Goal: Complete application form

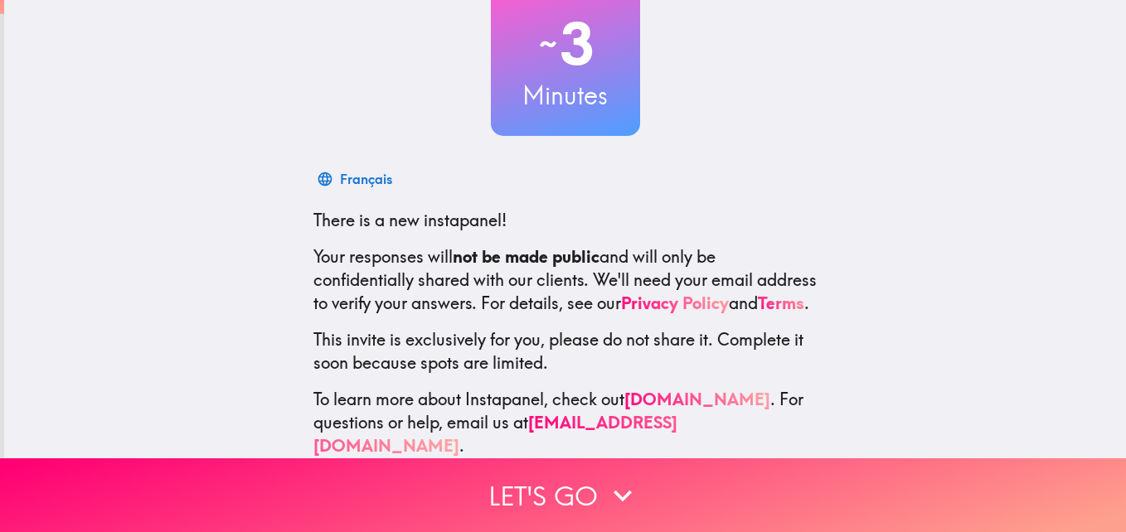
scroll to position [157, 0]
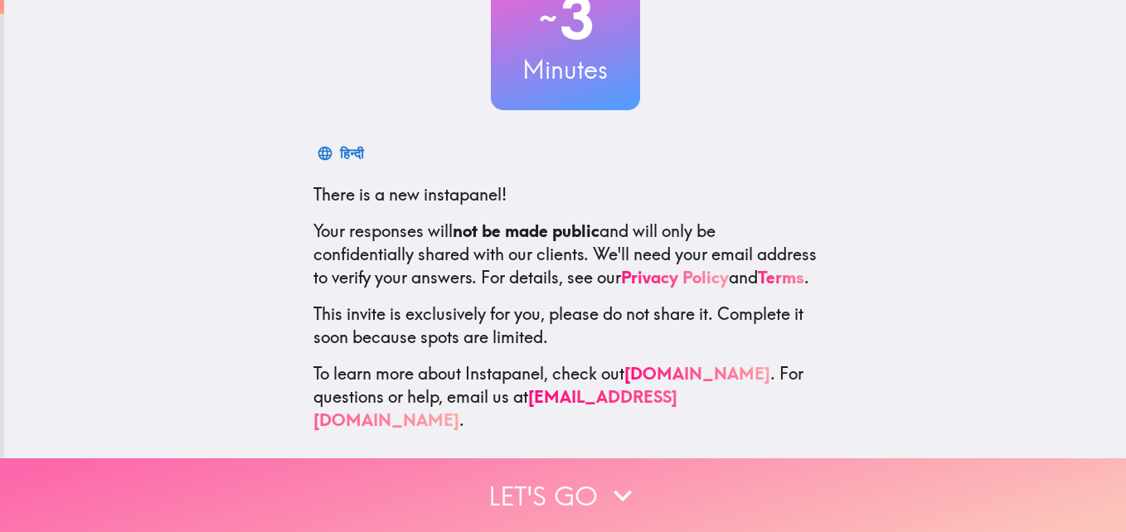
click at [532, 474] on button "Let's go" at bounding box center [563, 495] width 1126 height 74
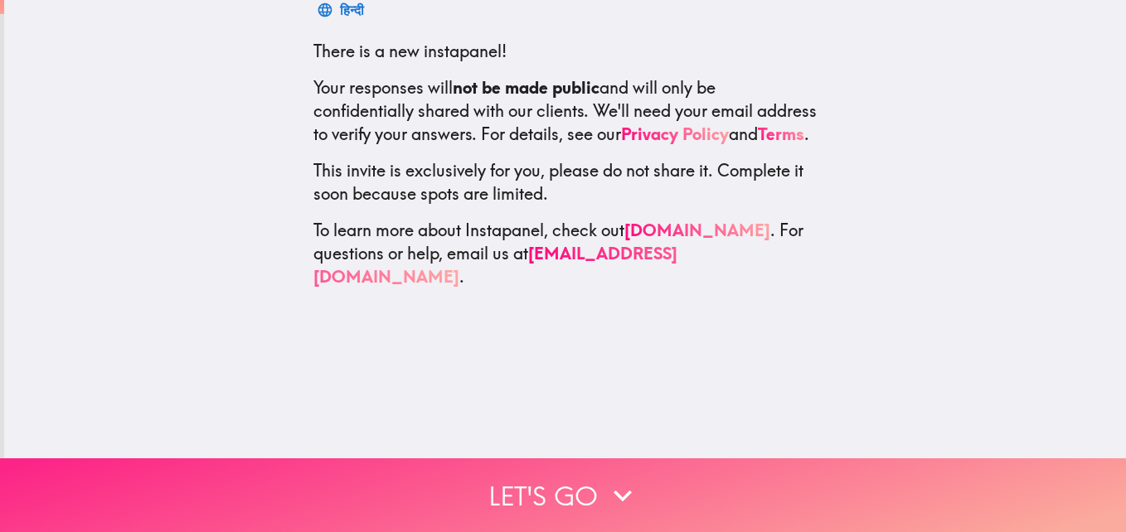
scroll to position [0, 0]
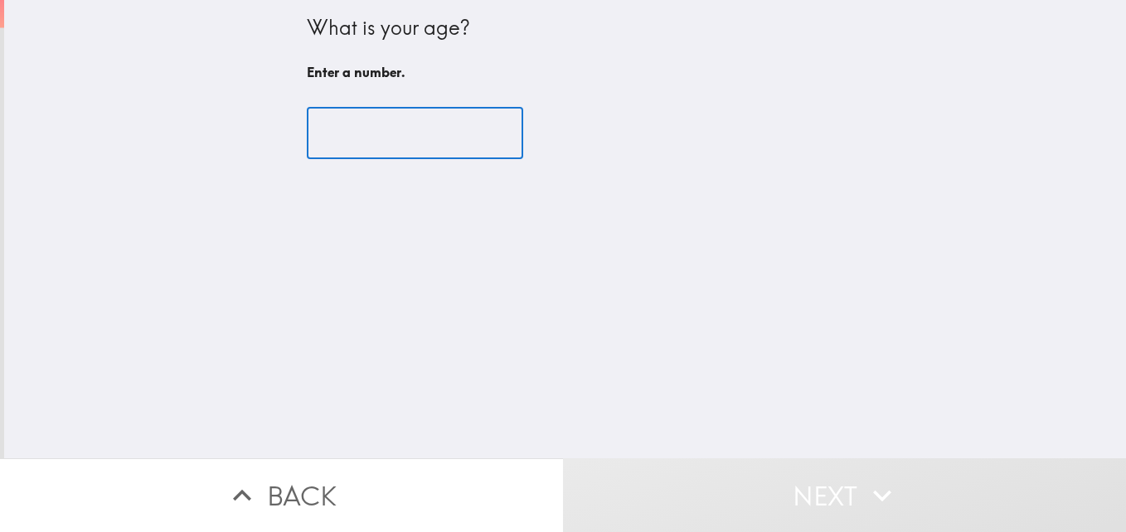
click at [409, 125] on input "number" at bounding box center [415, 133] width 216 height 51
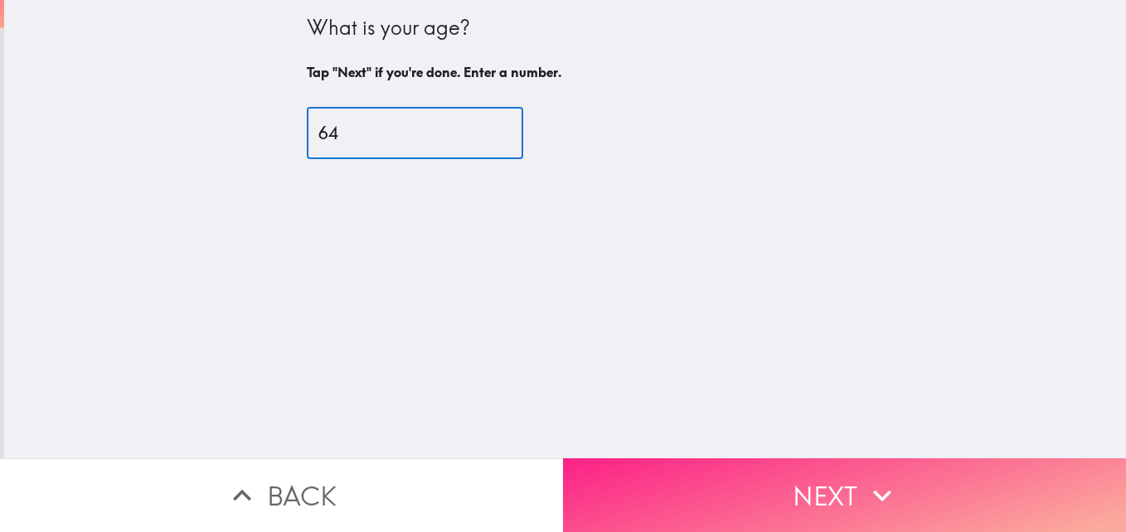
type input "64"
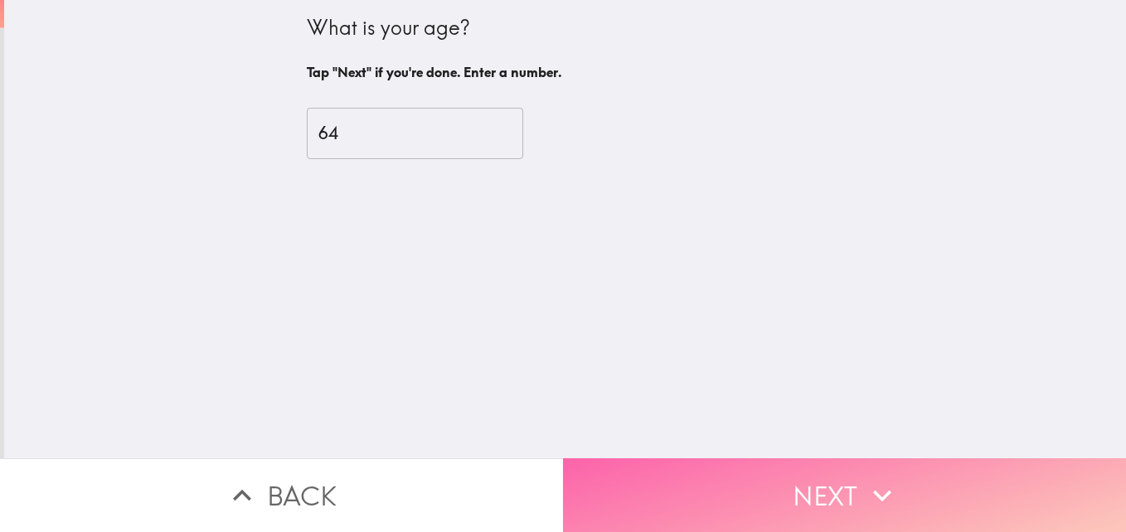
click at [795, 478] on button "Next" at bounding box center [844, 495] width 563 height 74
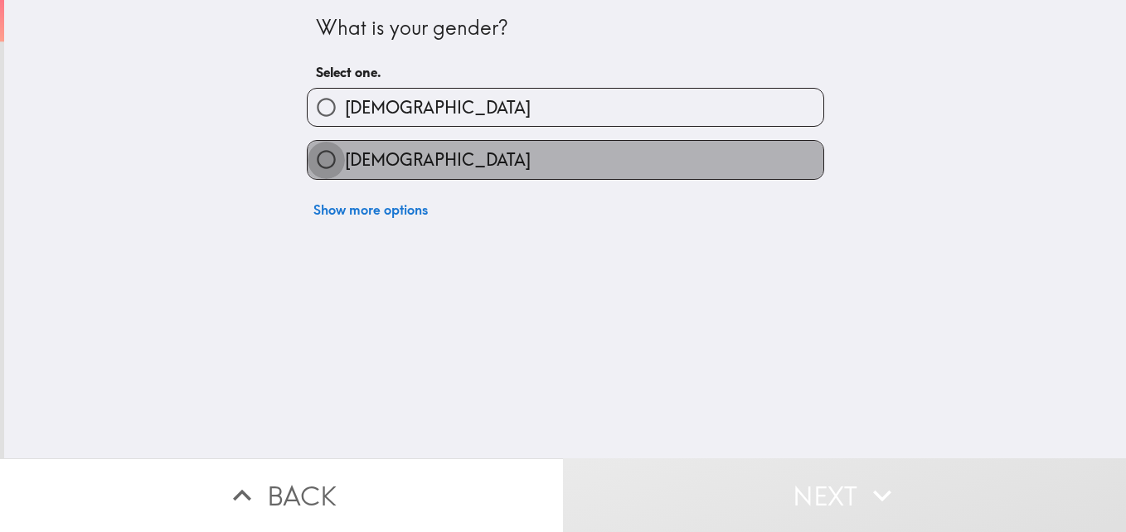
click at [314, 159] on input "[DEMOGRAPHIC_DATA]" at bounding box center [325, 159] width 37 height 37
radio input "true"
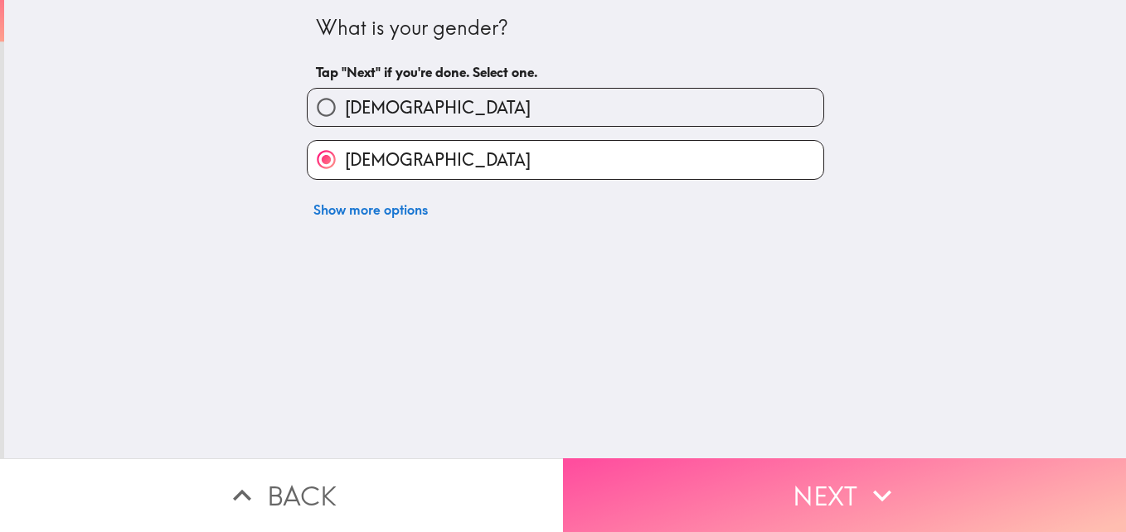
drag, startPoint x: 839, startPoint y: 485, endPoint x: 801, endPoint y: 472, distance: 40.1
click at [838, 484] on button "Next" at bounding box center [844, 495] width 563 height 74
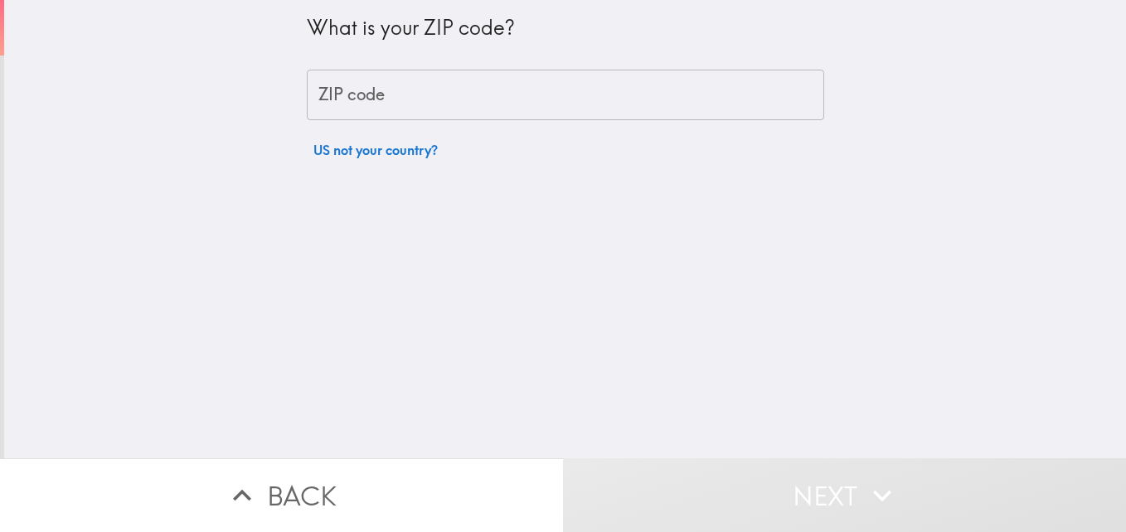
click at [322, 85] on input "ZIP code" at bounding box center [565, 95] width 517 height 51
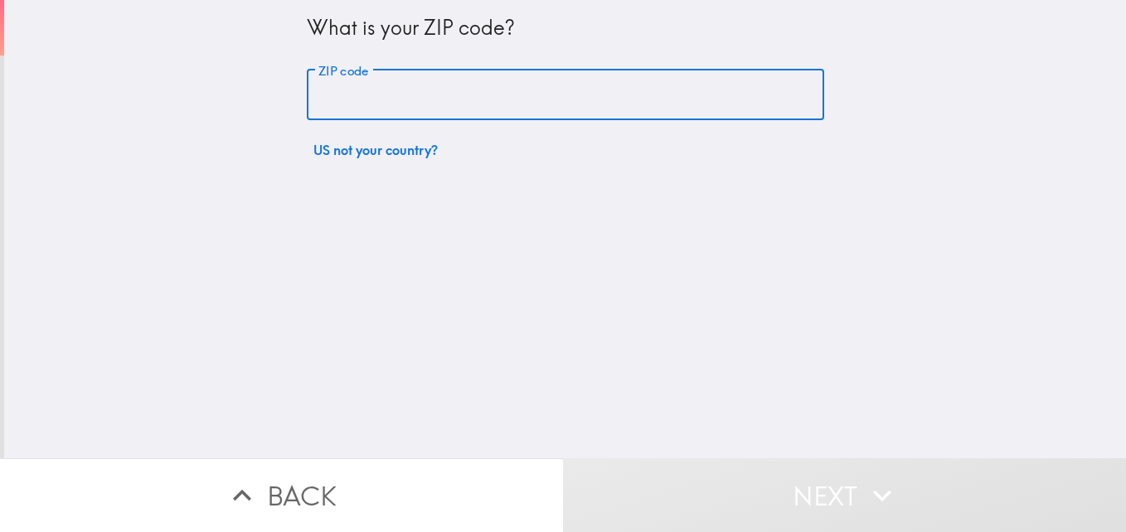
type input "73505"
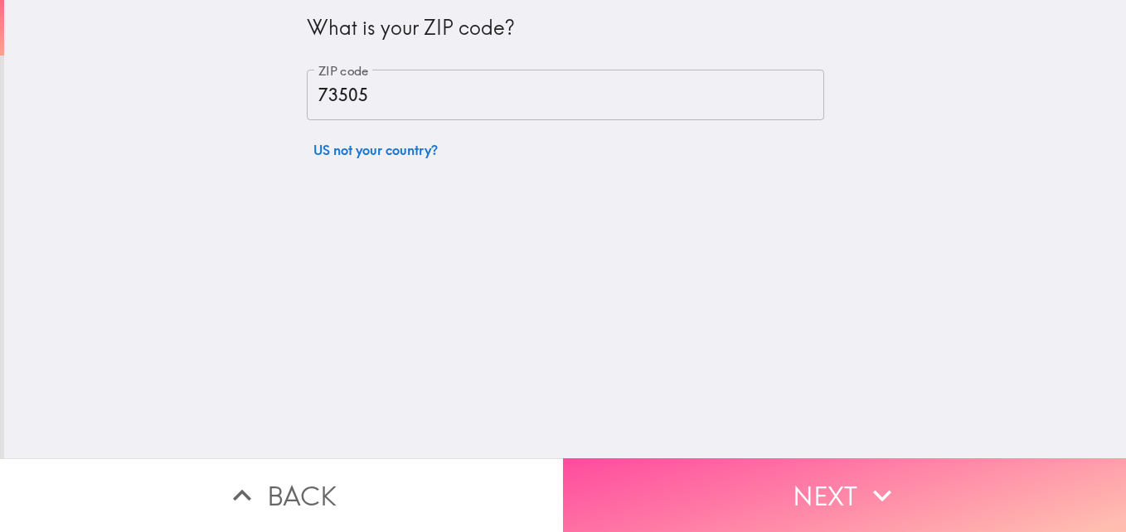
drag, startPoint x: 787, startPoint y: 482, endPoint x: 739, endPoint y: 458, distance: 53.0
click at [775, 476] on button "Next" at bounding box center [844, 495] width 563 height 74
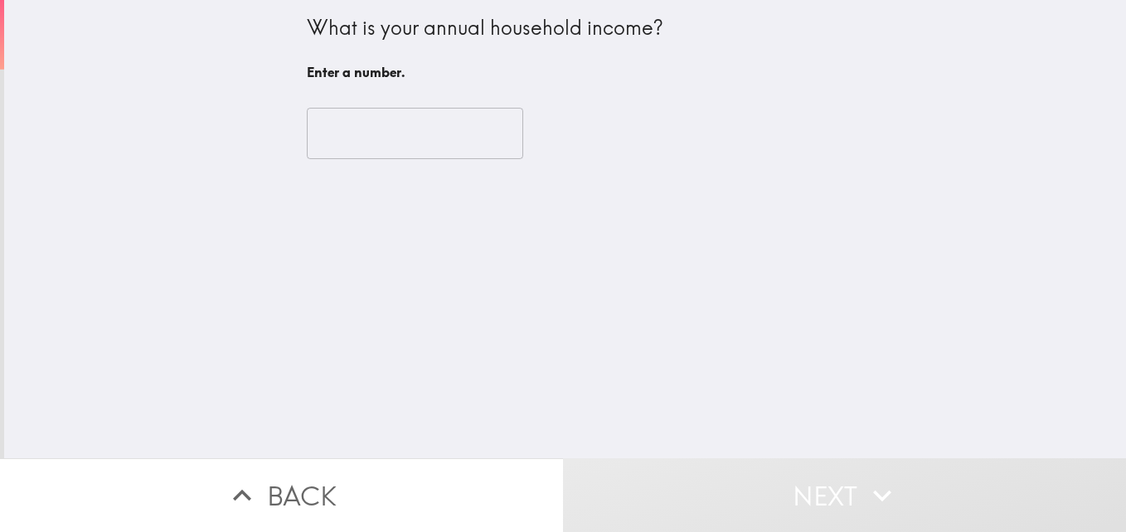
click at [365, 138] on input "number" at bounding box center [415, 133] width 216 height 51
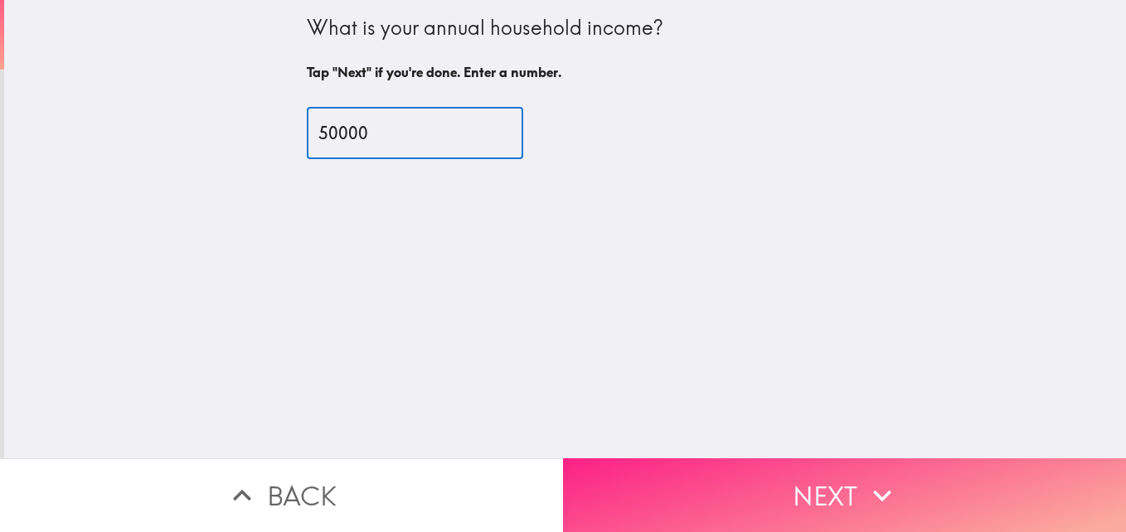
type input "50000"
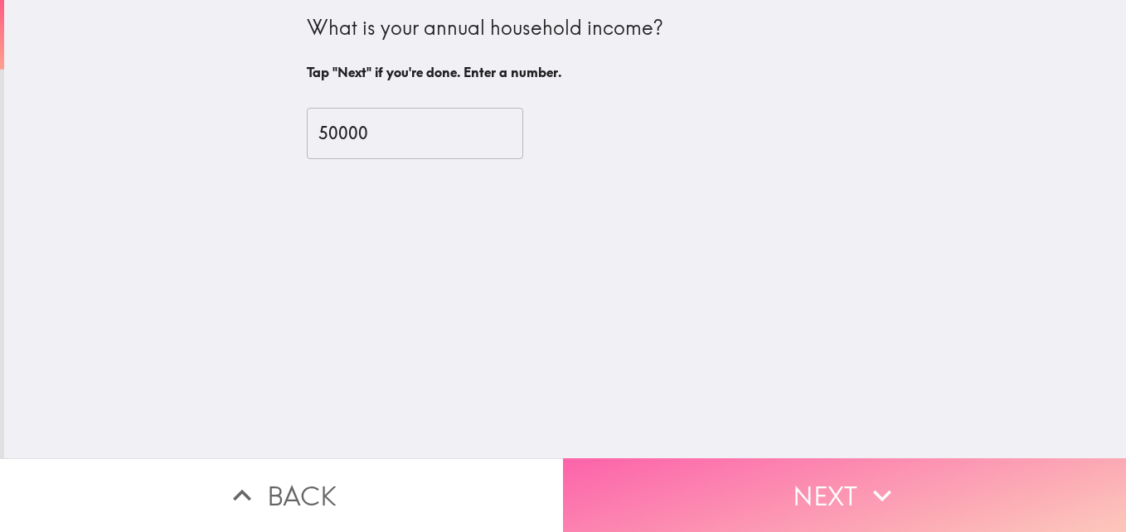
click at [851, 490] on button "Next" at bounding box center [844, 495] width 563 height 74
